Goal: Task Accomplishment & Management: Use online tool/utility

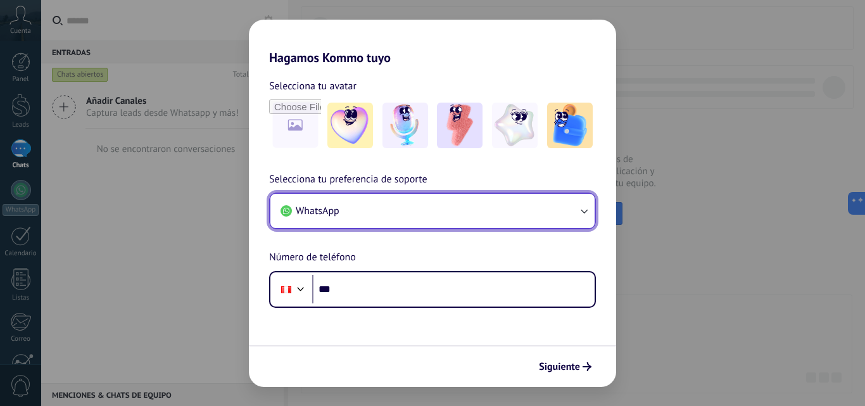
click at [413, 217] on button "WhatsApp" at bounding box center [432, 211] width 324 height 34
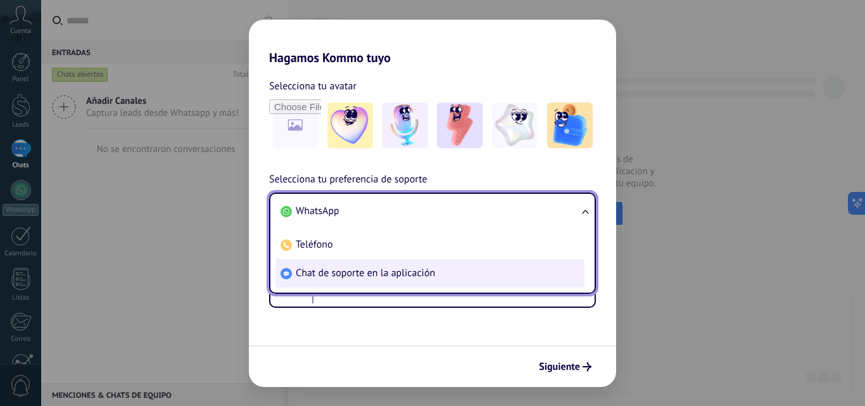
click at [413, 277] on span "Chat de soporte en la aplicación" at bounding box center [365, 273] width 139 height 13
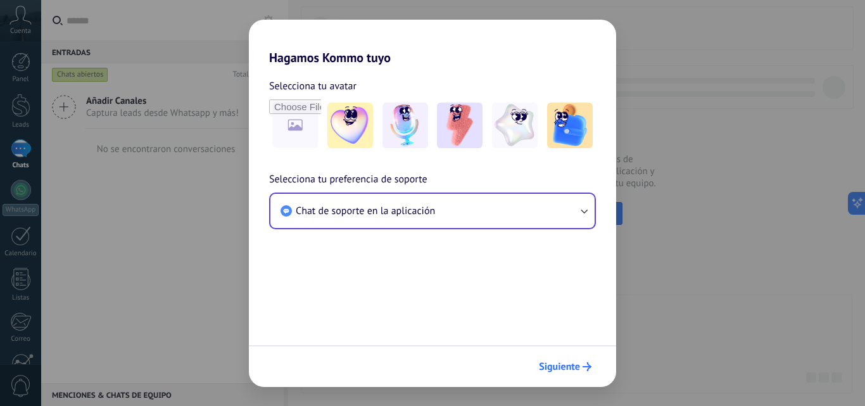
click at [557, 358] on button "Siguiente" at bounding box center [565, 367] width 64 height 22
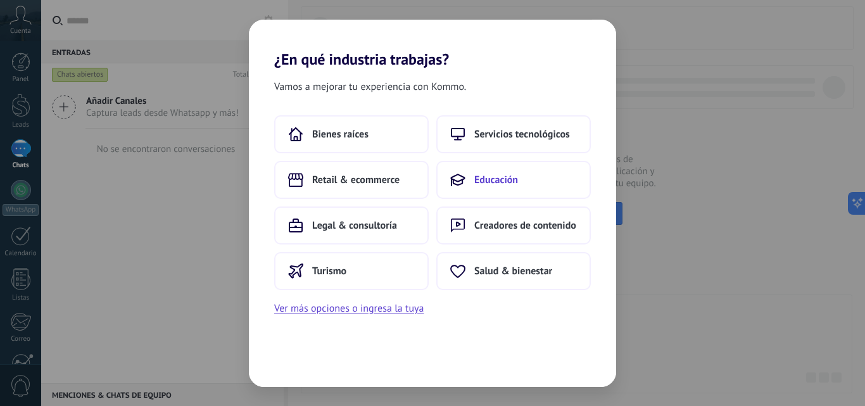
click at [496, 184] on span "Educación" at bounding box center [496, 179] width 44 height 13
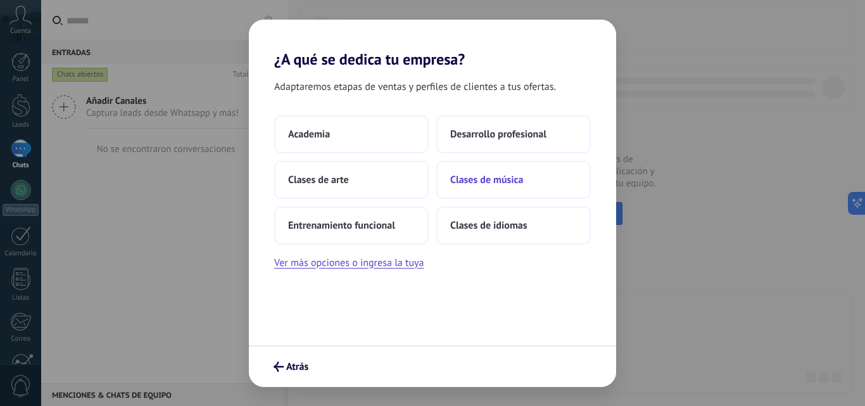
click at [486, 196] on button "Clases de música" at bounding box center [513, 180] width 154 height 38
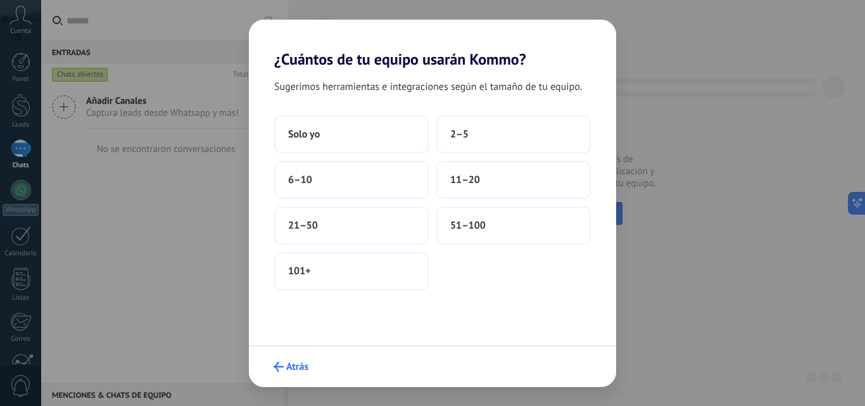
click at [286, 370] on span "Atrás" at bounding box center [297, 366] width 22 height 9
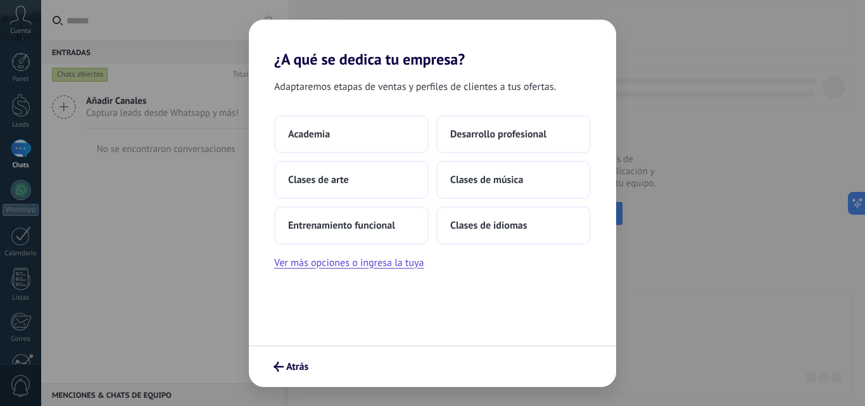
click at [286, 370] on span "Atrás" at bounding box center [297, 366] width 22 height 9
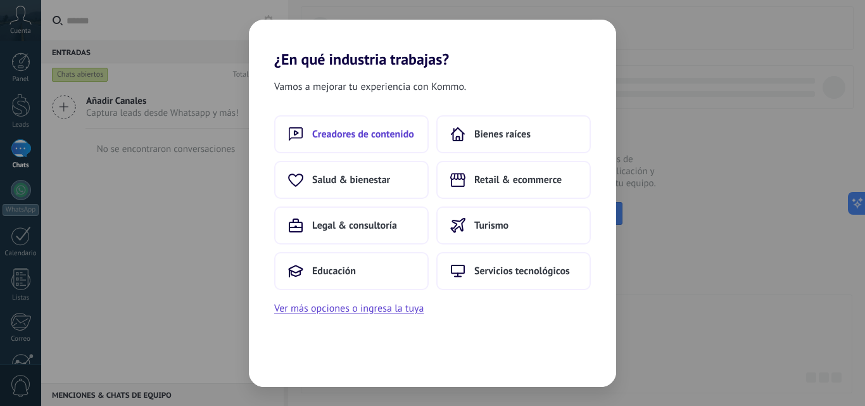
click at [369, 140] on span "Creadores de contenido" at bounding box center [363, 134] width 102 height 13
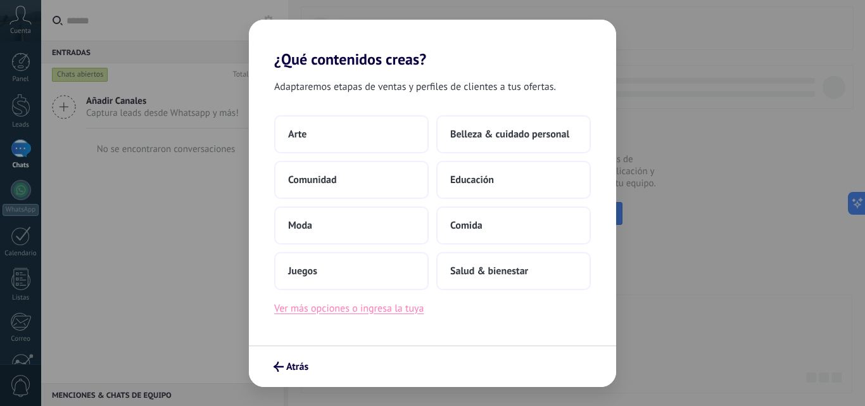
click at [356, 313] on button "Ver más opciones o ingresa la tuya" at bounding box center [348, 308] width 149 height 16
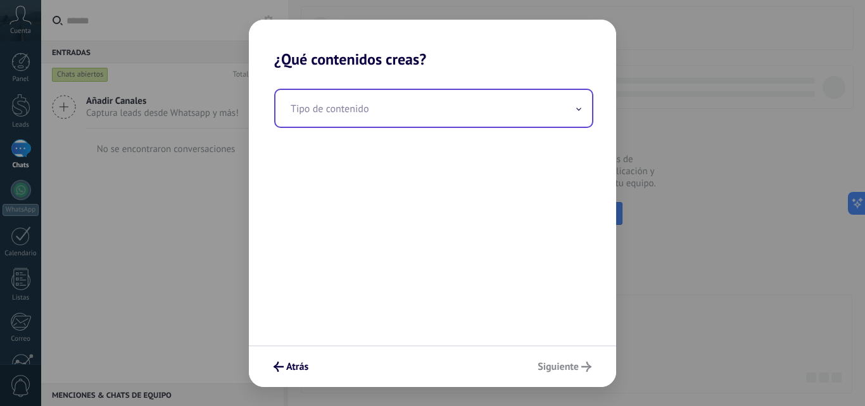
click at [424, 120] on input "text" at bounding box center [433, 108] width 317 height 37
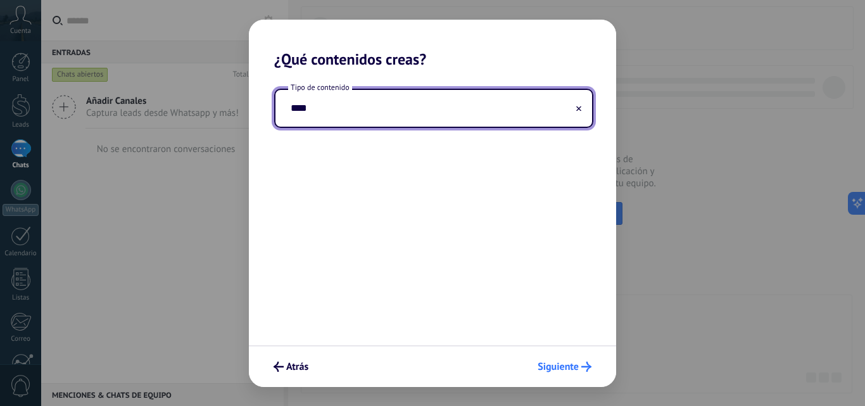
type input "****"
click at [578, 367] on span "Siguiente" at bounding box center [558, 366] width 41 height 9
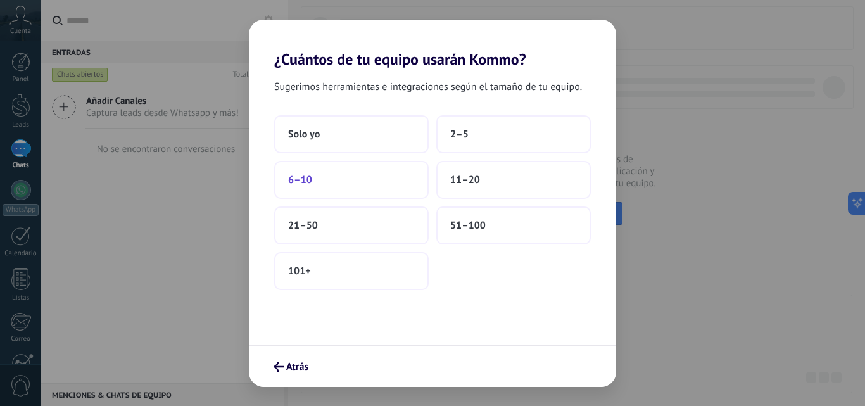
click at [367, 176] on button "6–10" at bounding box center [351, 180] width 154 height 38
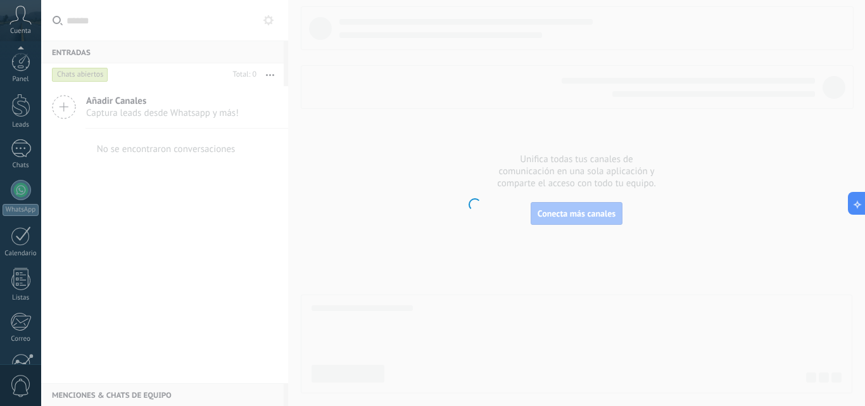
scroll to position [121, 0]
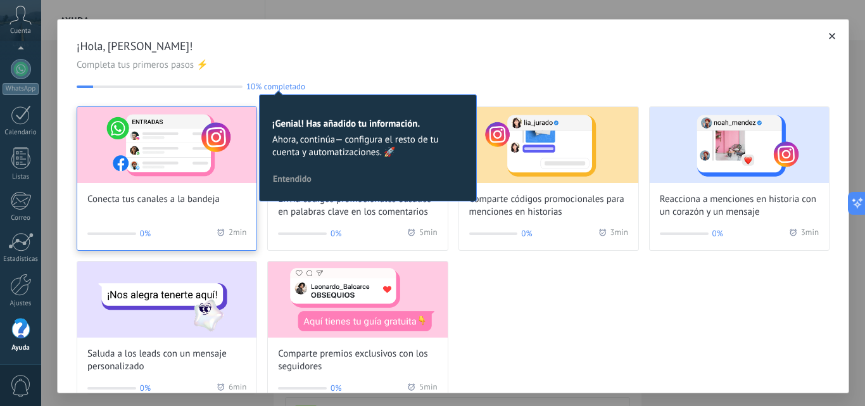
click at [216, 197] on span "Conecta tus canales a la bandeja" at bounding box center [153, 199] width 132 height 13
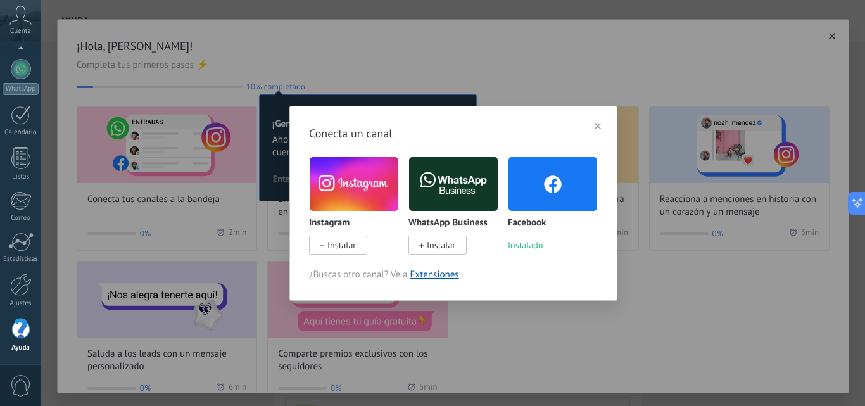
click at [346, 191] on img at bounding box center [354, 184] width 89 height 60
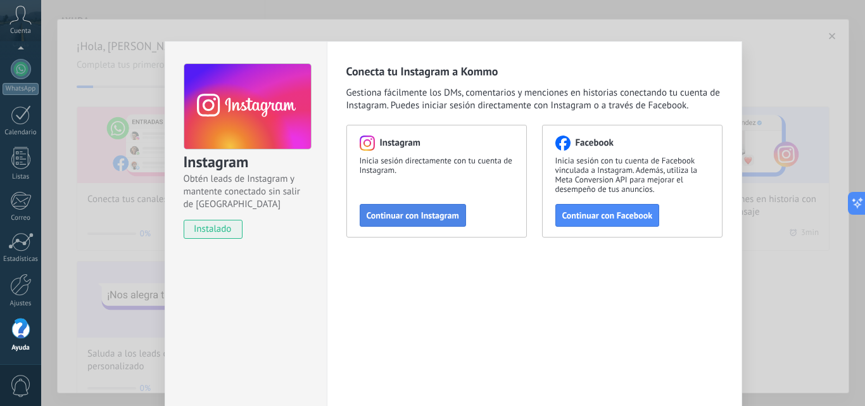
click at [450, 218] on span "Continuar con Instagram" at bounding box center [413, 215] width 92 height 9
click at [580, 213] on span "Continuar con Facebook" at bounding box center [607, 215] width 91 height 9
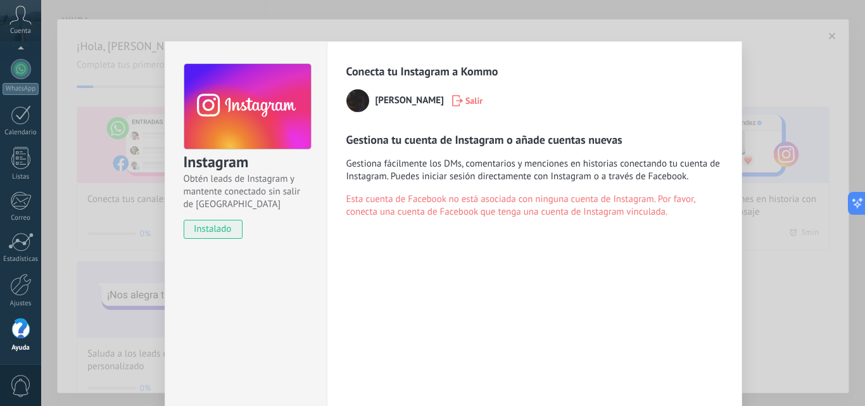
click at [225, 231] on span "instalado" at bounding box center [213, 229] width 58 height 19
click at [805, 90] on div "Instagram Obtén leads de Instagram y mantente conectado sin salir de Kommo inst…" at bounding box center [453, 203] width 824 height 406
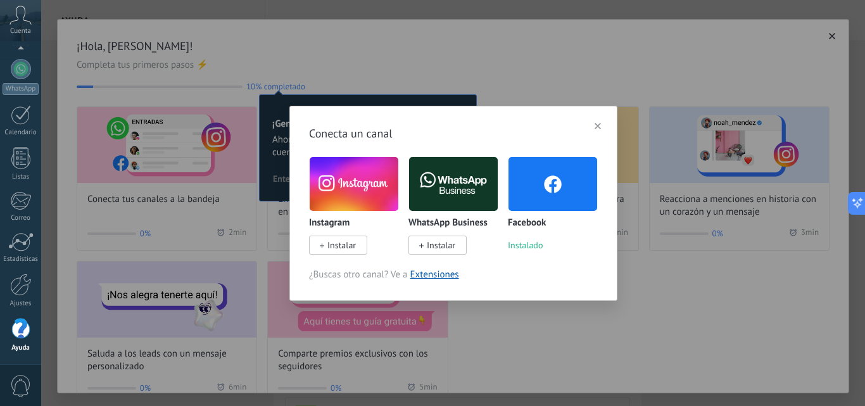
click at [522, 248] on span "Instalado" at bounding box center [525, 244] width 35 height 11
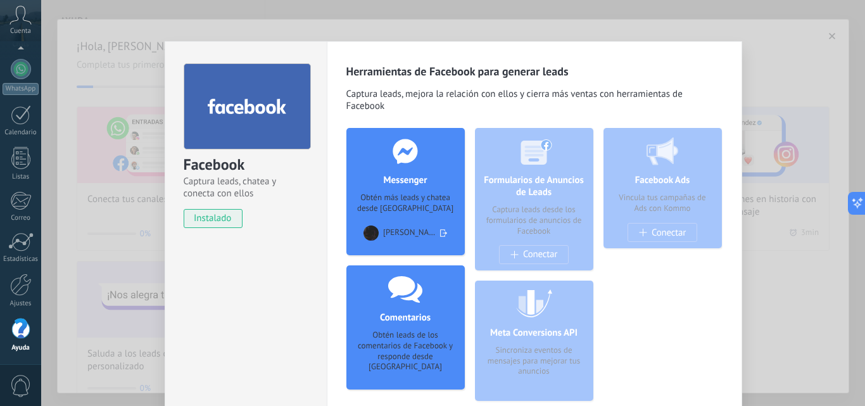
click at [410, 223] on div "[PERSON_NAME]" at bounding box center [405, 232] width 84 height 19
click at [417, 167] on div at bounding box center [405, 151] width 125 height 46
click at [233, 222] on span "instalado" at bounding box center [213, 218] width 58 height 19
click at [229, 217] on span "instalado" at bounding box center [213, 218] width 58 height 19
click at [431, 208] on div "Obtén más leads y chatea desde [GEOGRAPHIC_DATA]" at bounding box center [405, 203] width 98 height 22
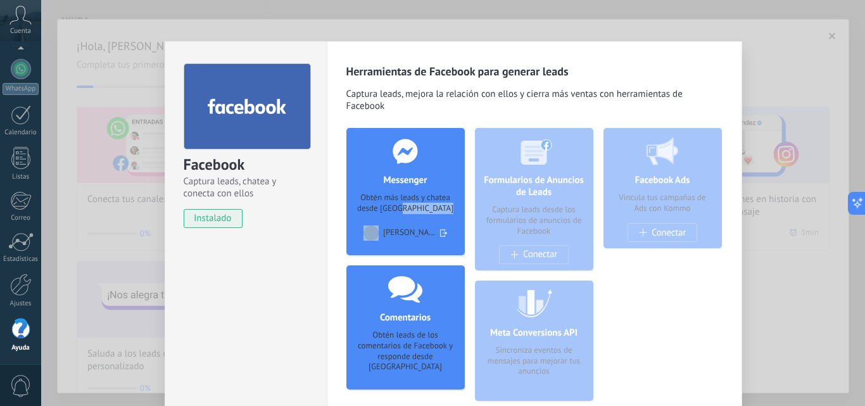
click at [431, 208] on div "Obtén más leads y chatea desde [GEOGRAPHIC_DATA]" at bounding box center [405, 203] width 98 height 22
click at [406, 161] on use at bounding box center [405, 151] width 25 height 25
click at [441, 200] on div "Obtén más leads y chatea desde [GEOGRAPHIC_DATA]" at bounding box center [405, 203] width 98 height 22
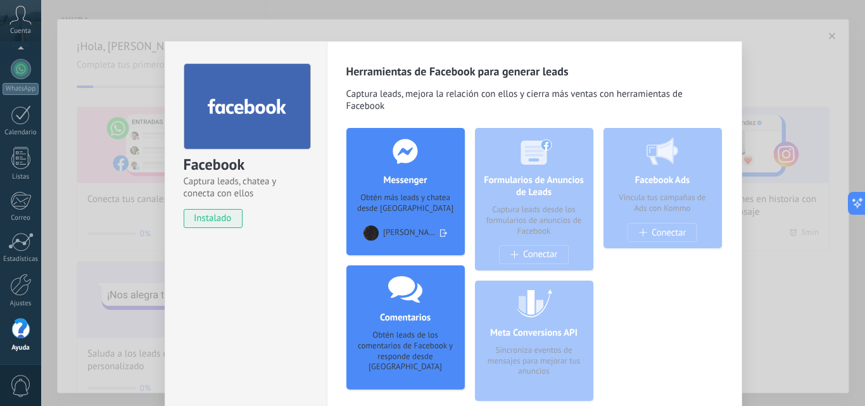
click at [404, 313] on h4 "Comentarios" at bounding box center [405, 318] width 57 height 12
click at [420, 166] on div at bounding box center [405, 151] width 125 height 46
click at [725, 136] on div "Herramientas de Facebook para generar leads Captura leads, mejora la relación c…" at bounding box center [534, 244] width 415 height 406
click at [779, 125] on div "Facebook Captura leads, chatea y conecta con ellos instalado Desinstalar Herram…" at bounding box center [453, 203] width 824 height 406
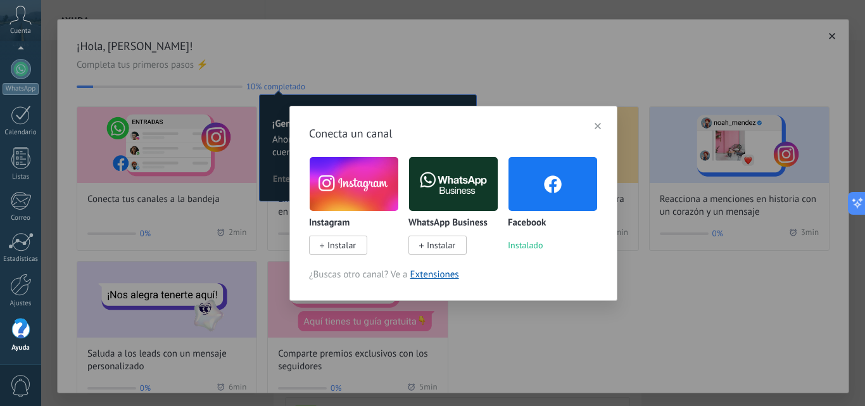
click at [362, 199] on img at bounding box center [354, 184] width 89 height 60
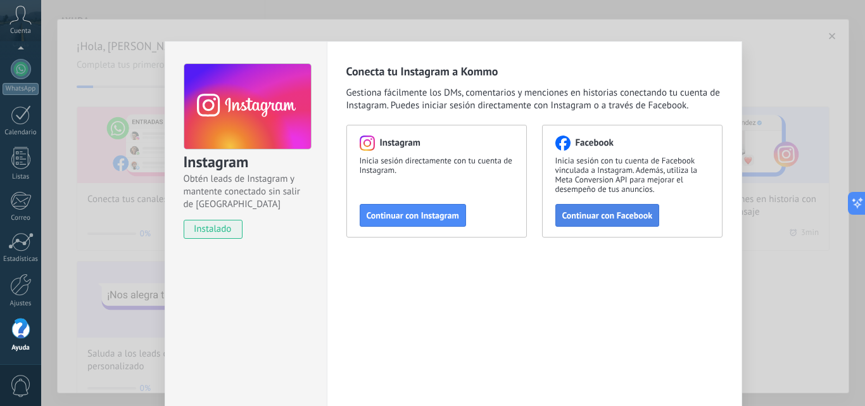
click at [577, 212] on span "Continuar con Facebook" at bounding box center [607, 215] width 91 height 9
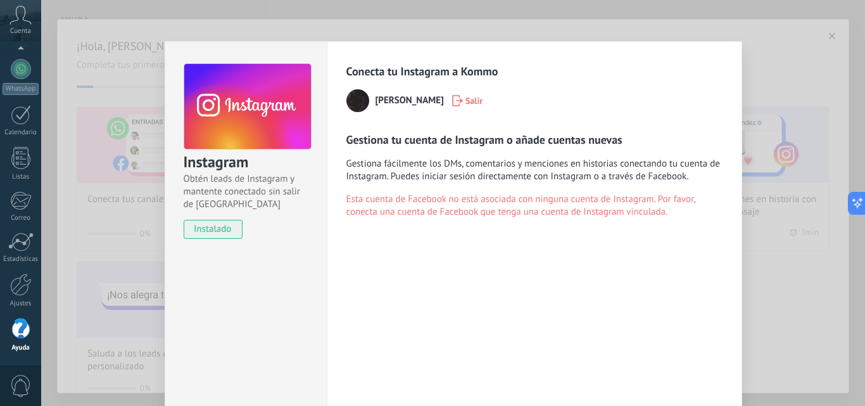
click at [214, 228] on span "instalado" at bounding box center [213, 229] width 58 height 19
click at [784, 104] on div "Instagram Obtén leads de Instagram y mantente conectado sin salir de Kommo inst…" at bounding box center [453, 203] width 824 height 406
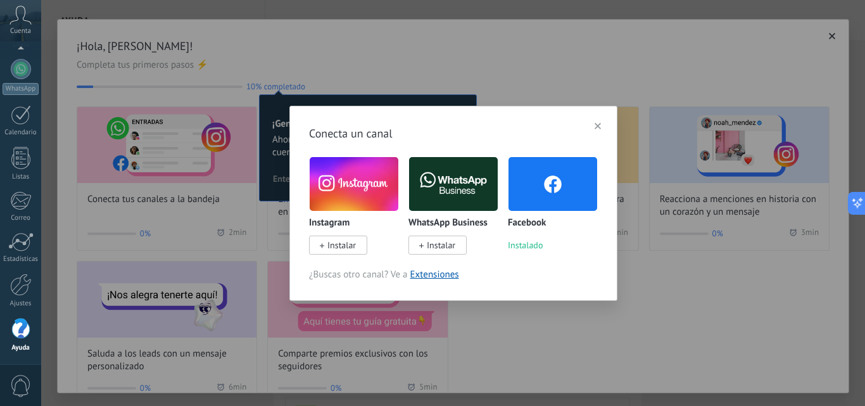
click at [379, 203] on img at bounding box center [354, 184] width 89 height 60
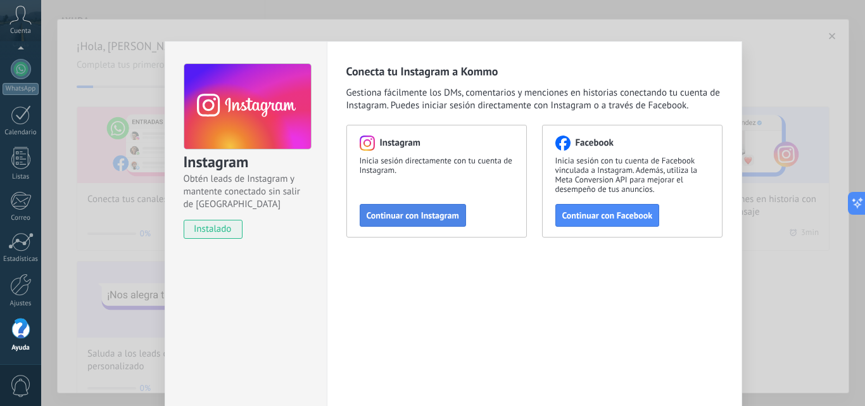
click at [420, 224] on button "Continuar con Instagram" at bounding box center [413, 215] width 106 height 23
click at [619, 213] on span "Continuar con Facebook" at bounding box center [607, 215] width 91 height 9
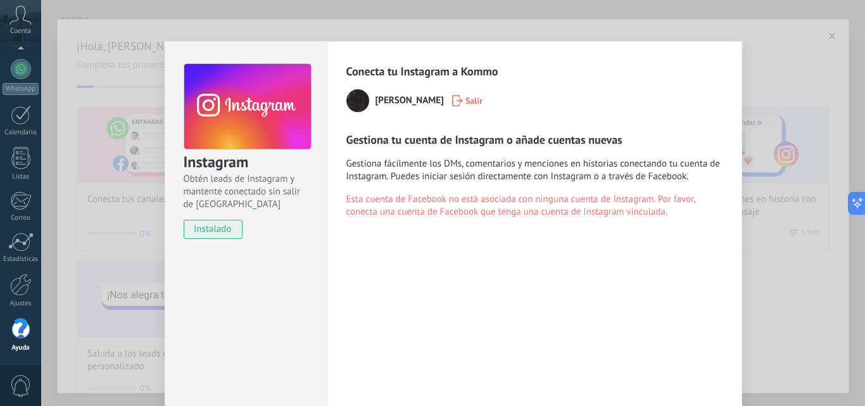
click at [413, 107] on div "[PERSON_NAME]" at bounding box center [534, 100] width 376 height 23
click at [382, 166] on span "Gestiona fácilmente los DMs, comentarios y menciones en historias conectando tu…" at bounding box center [534, 170] width 376 height 25
click at [776, 224] on div "Instagram Obtén leads de Instagram y mantente conectado sin salir de Kommo inst…" at bounding box center [453, 203] width 824 height 406
